Goal: Information Seeking & Learning: Learn about a topic

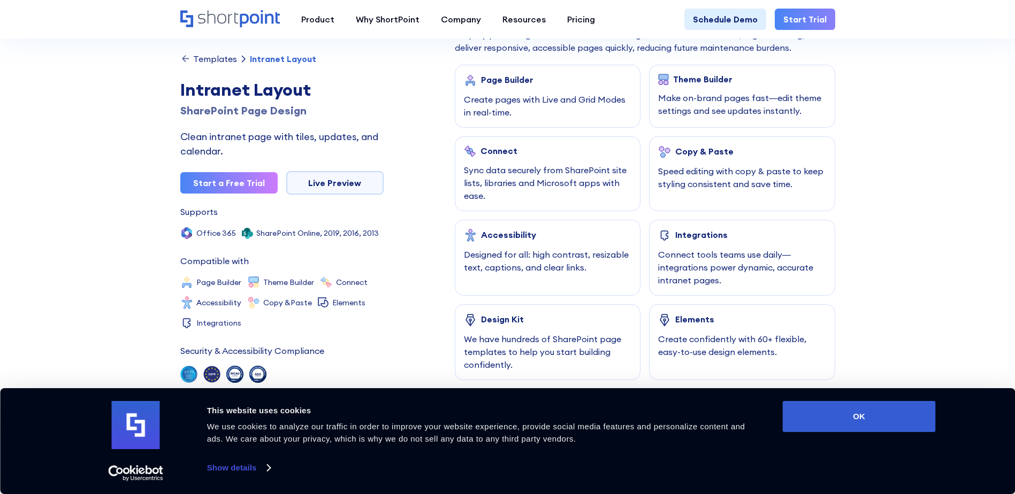
scroll to position [535, 0]
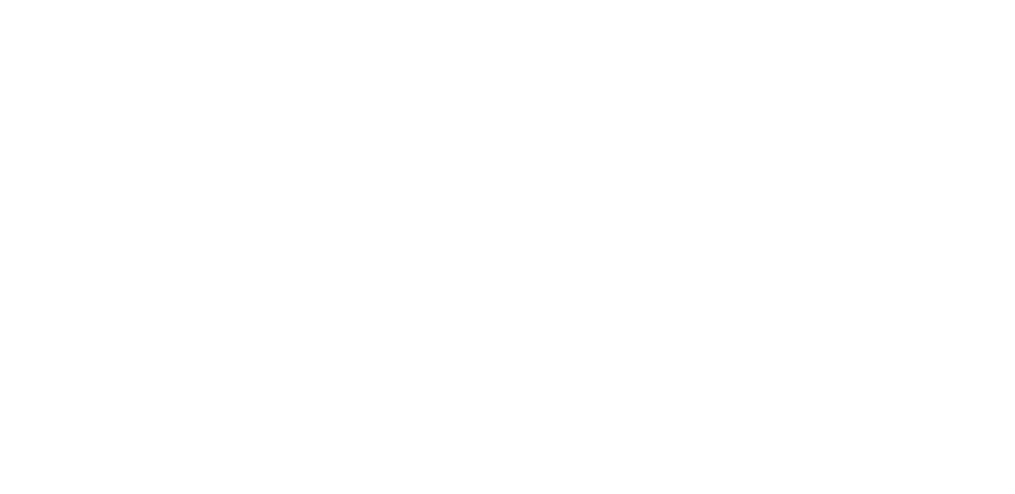
scroll to position [319, 0]
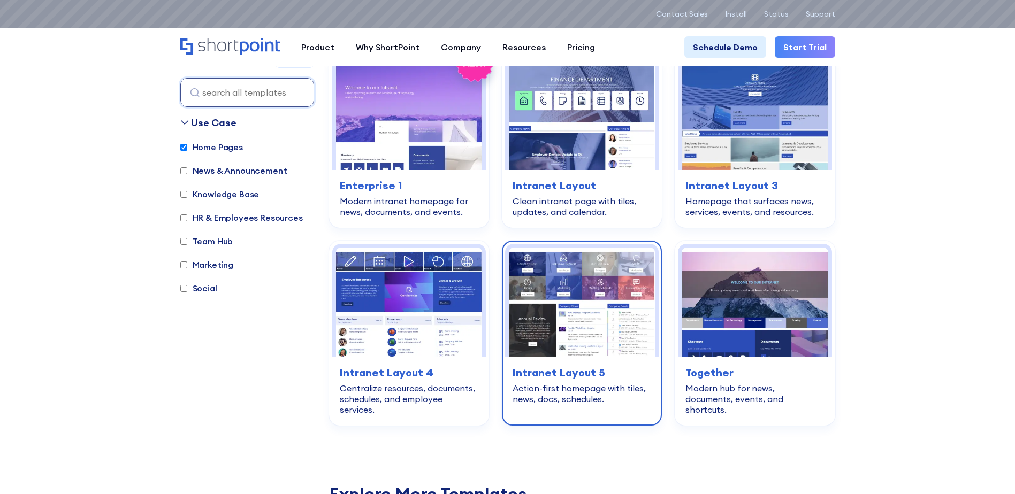
click at [595, 305] on img at bounding box center [582, 303] width 146 height 110
